Goal: Information Seeking & Learning: Learn about a topic

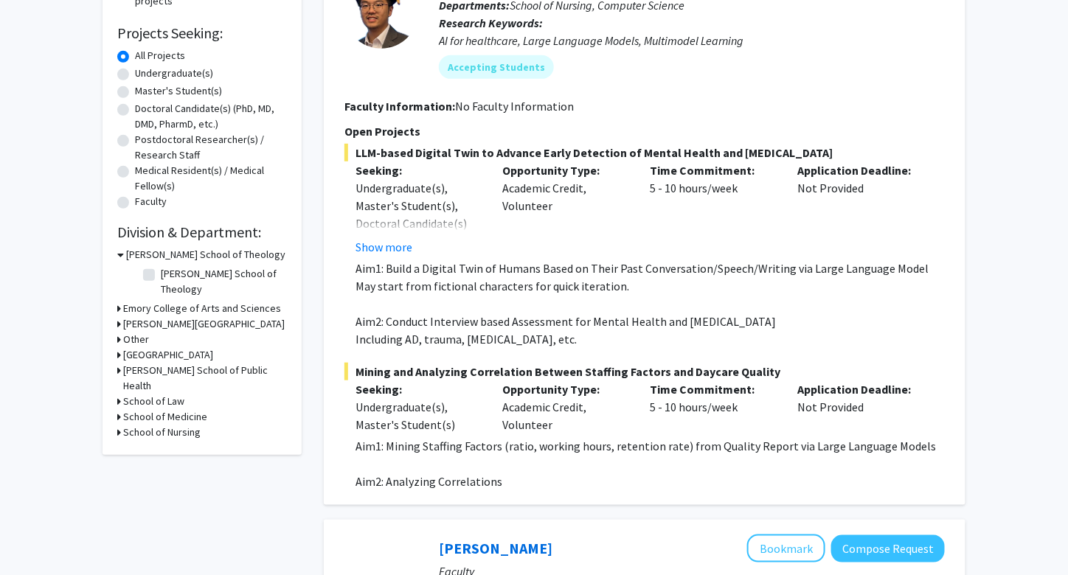
scroll to position [230, 0]
click at [395, 248] on button "Show more" at bounding box center [383, 248] width 57 height 18
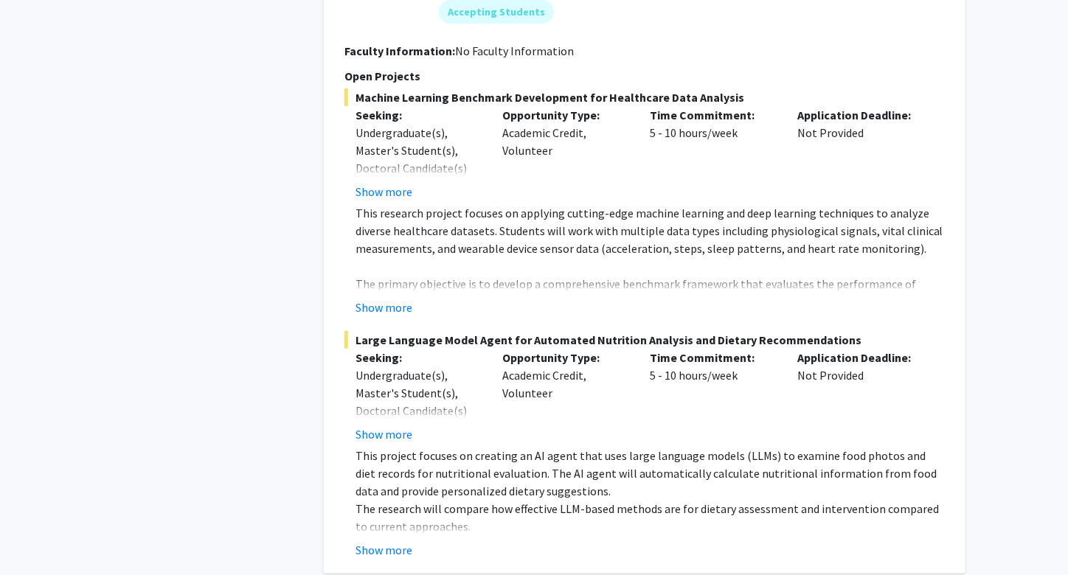
scroll to position [2003, 0]
click at [394, 424] on button "Show more" at bounding box center [383, 433] width 57 height 18
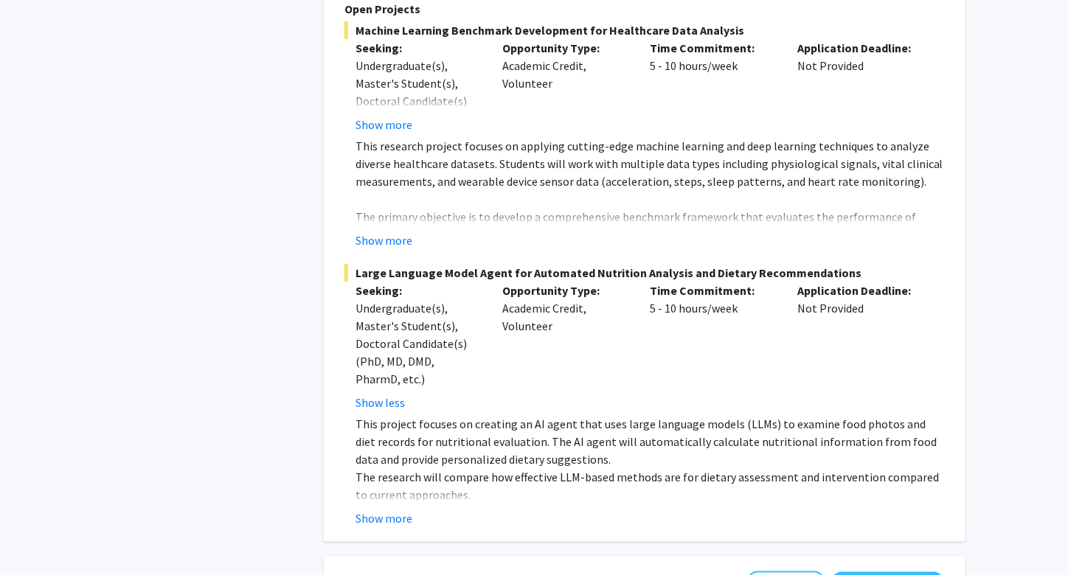
scroll to position [2069, 0]
click at [399, 509] on button "Show more" at bounding box center [383, 518] width 57 height 18
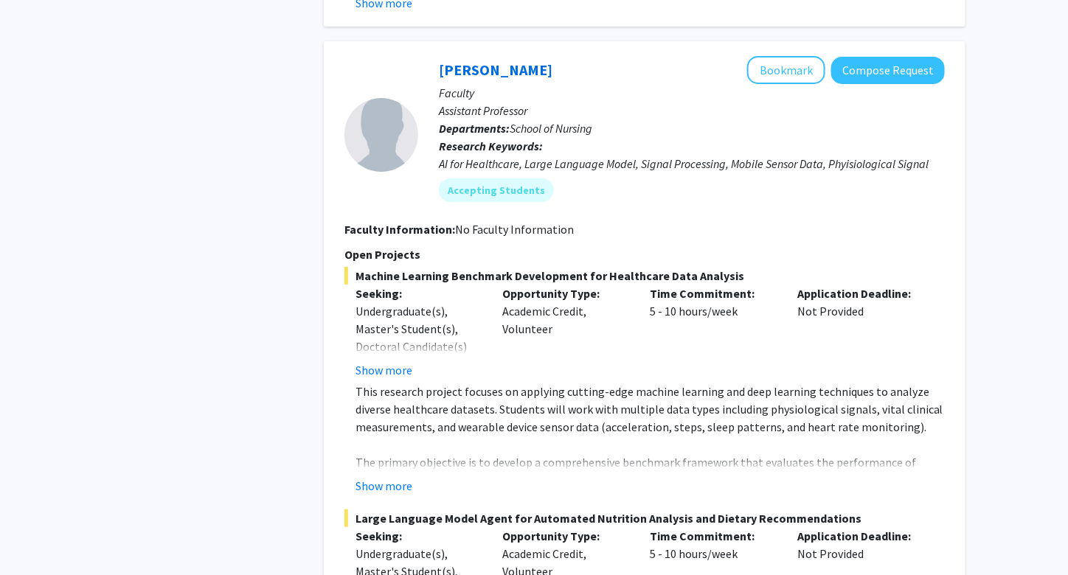
scroll to position [1836, 0]
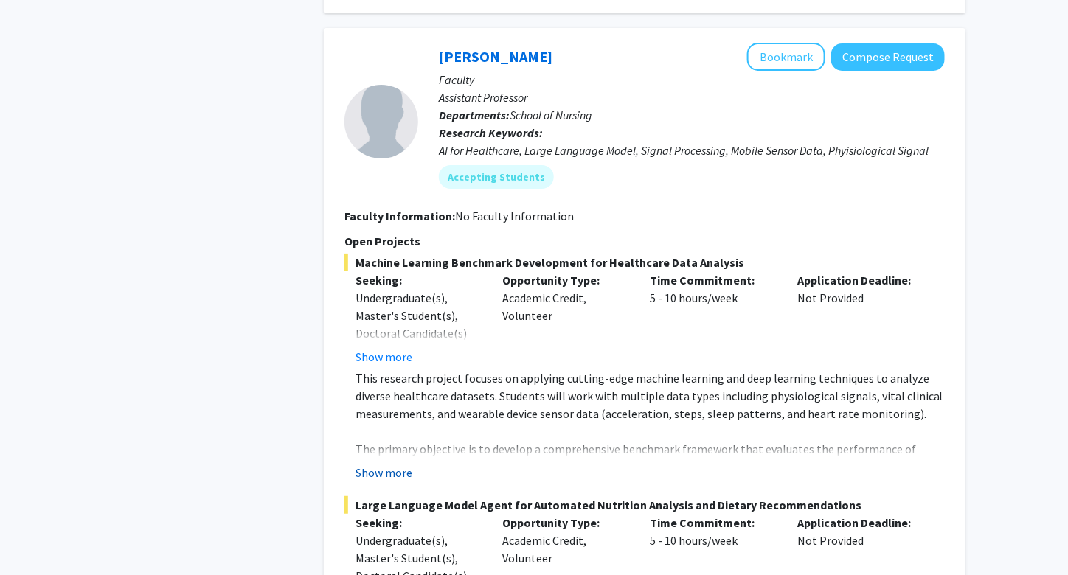
click at [385, 464] on button "Show more" at bounding box center [383, 473] width 57 height 18
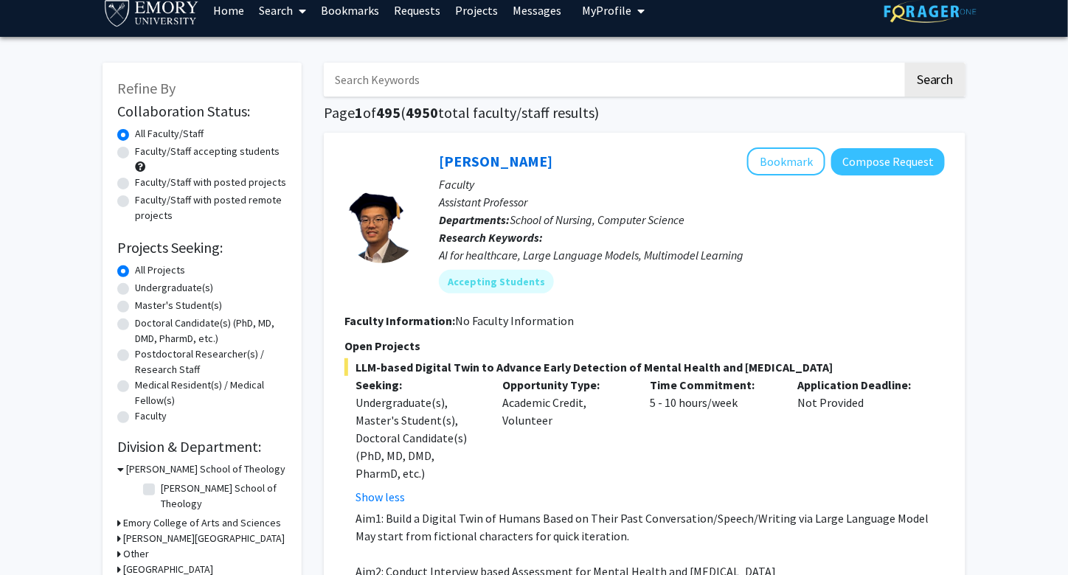
scroll to position [18, 0]
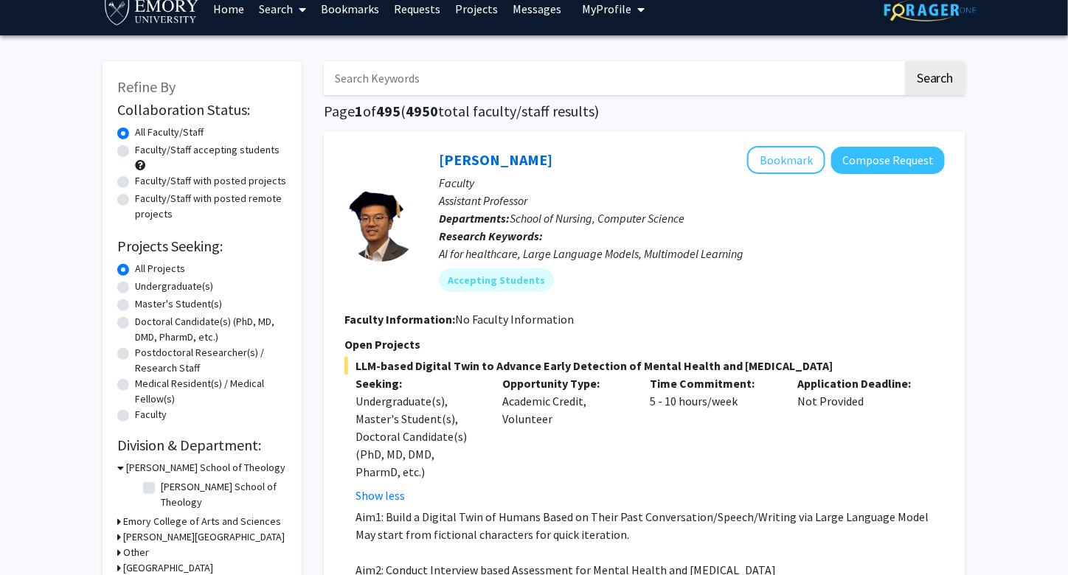
click at [135, 285] on label "Undergraduate(s)" at bounding box center [174, 286] width 78 height 15
click at [135, 285] on input "Undergraduate(s)" at bounding box center [140, 284] width 10 height 10
radio input "true"
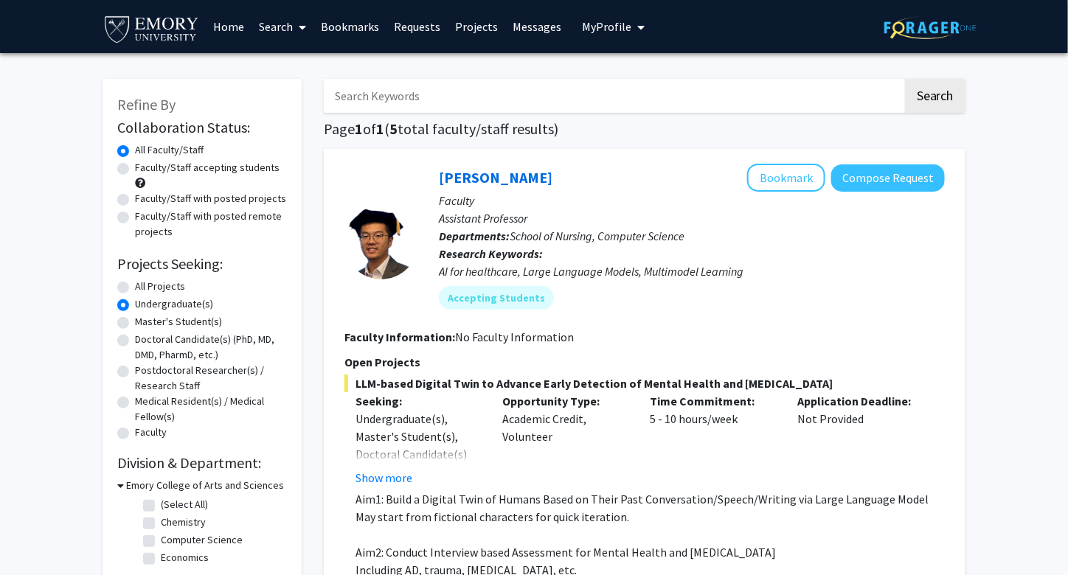
click at [135, 170] on label "Faculty/Staff accepting students" at bounding box center [207, 167] width 145 height 15
click at [135, 170] on input "Faculty/Staff accepting students" at bounding box center [140, 165] width 10 height 10
radio input "true"
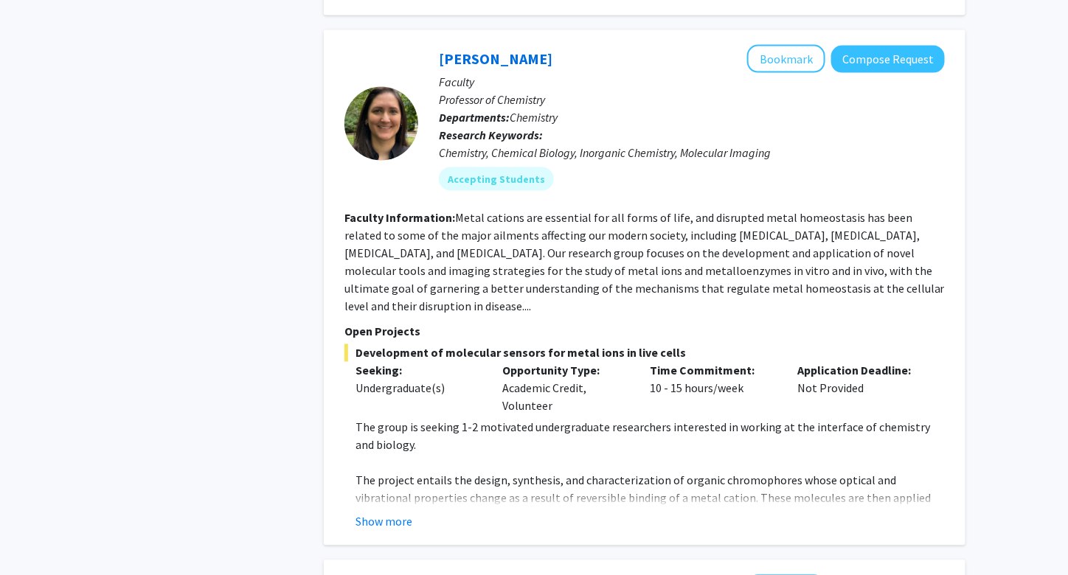
scroll to position [723, 0]
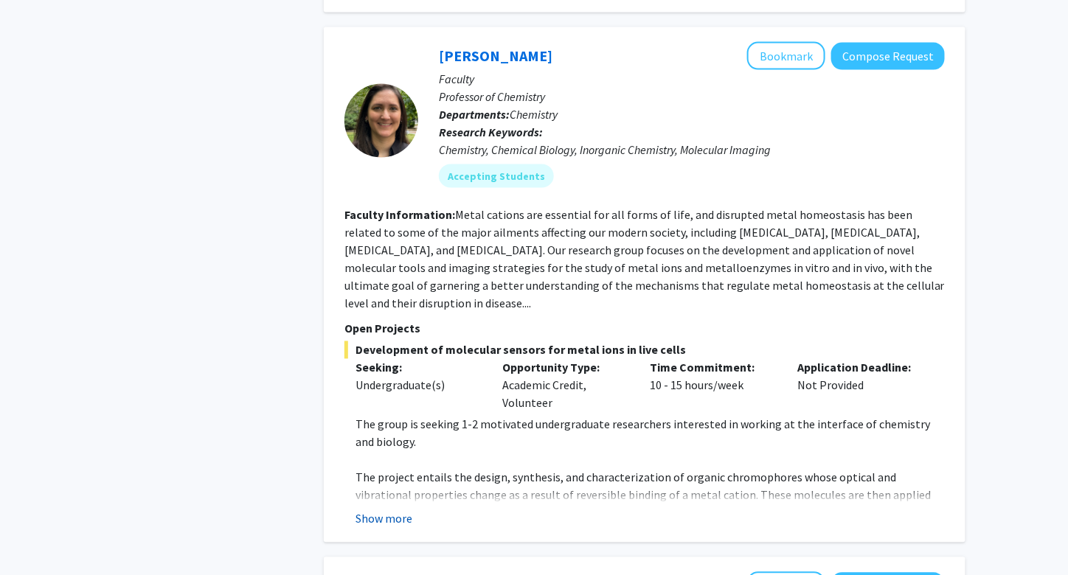
click at [386, 510] on button "Show more" at bounding box center [383, 519] width 57 height 18
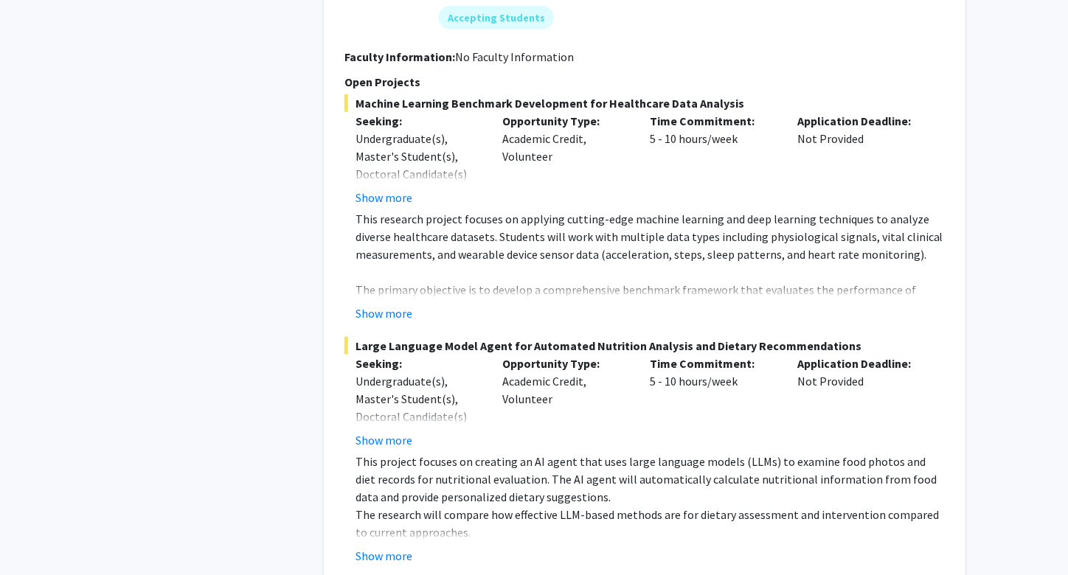
scroll to position [2157, 0]
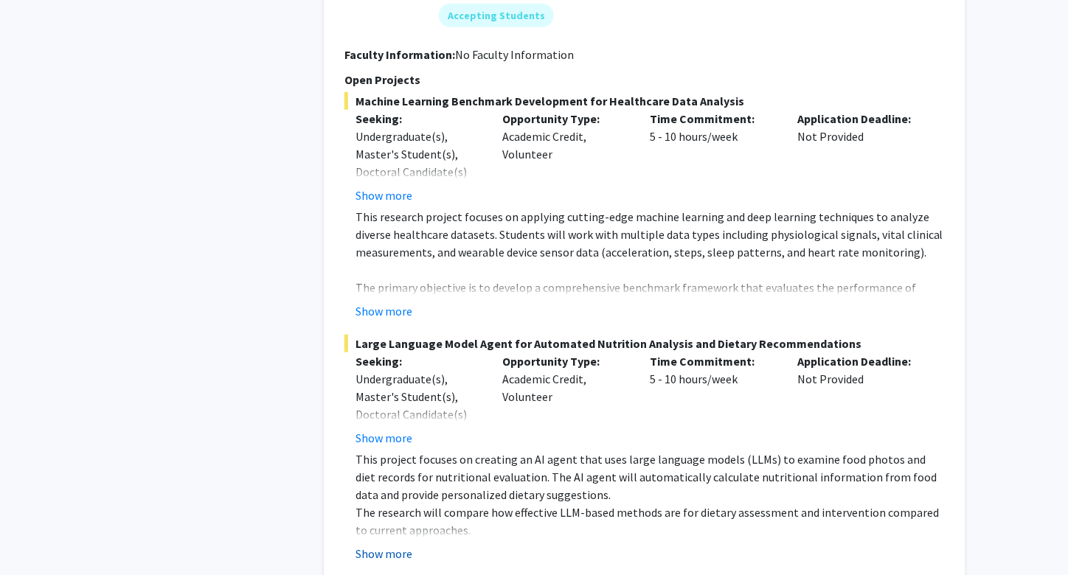
click at [395, 545] on button "Show more" at bounding box center [383, 554] width 57 height 18
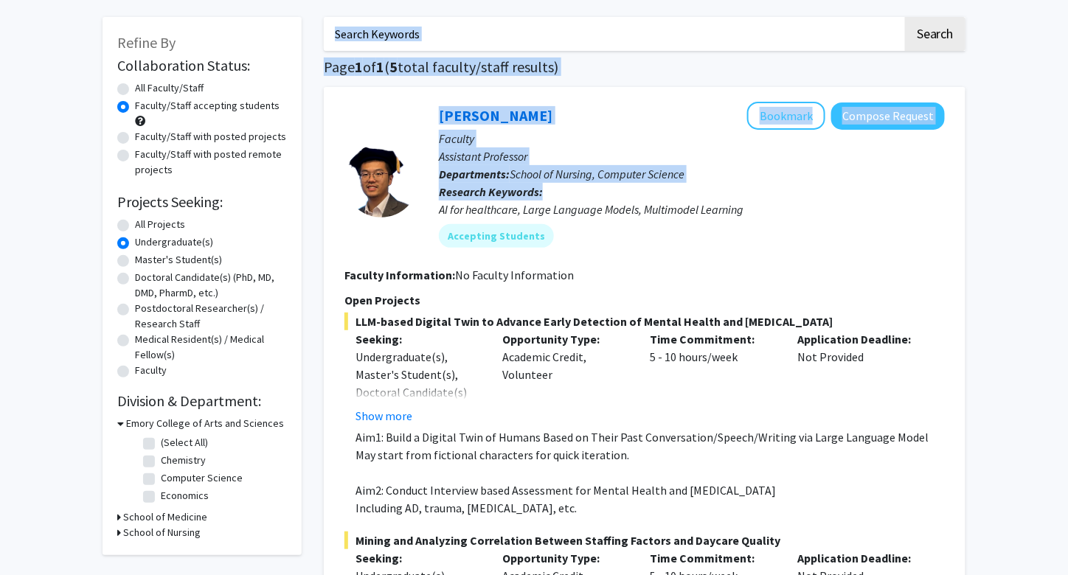
scroll to position [0, 0]
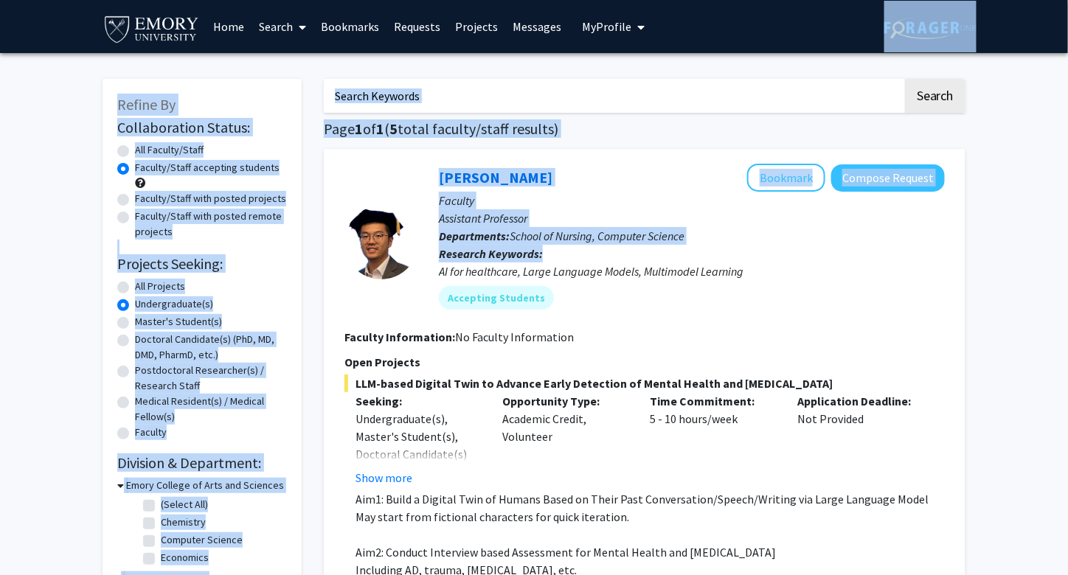
drag, startPoint x: 1024, startPoint y: 131, endPoint x: 1001, endPoint y: -65, distance: 197.5
click at [1001, 0] on html "Skip navigation Home Search Bookmarks Requests Projects Messages My Profile [PE…" at bounding box center [534, 287] width 1068 height 575
